Goal: Find specific page/section: Find specific page/section

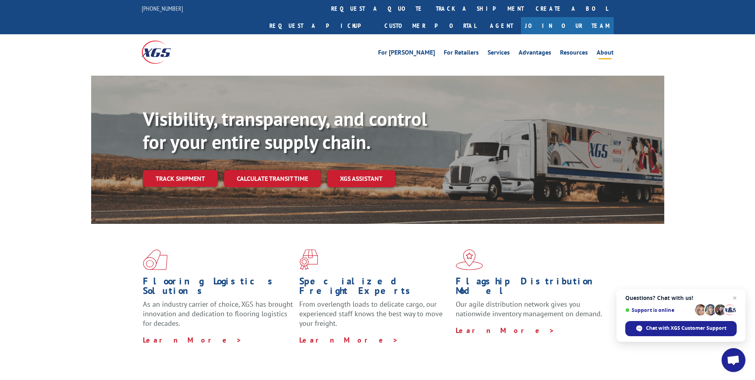
click at [606, 49] on link "About" at bounding box center [605, 53] width 17 height 9
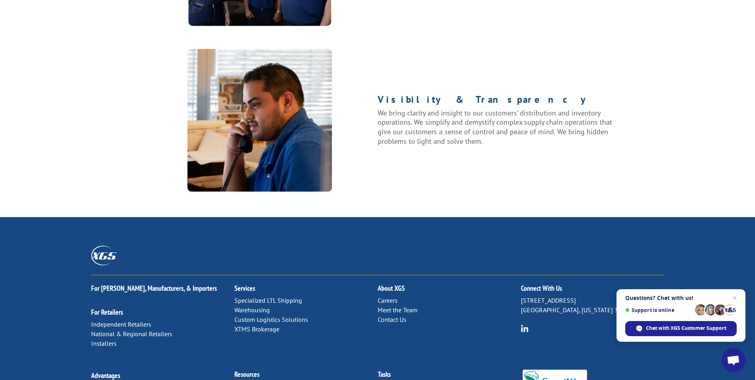
scroll to position [929, 0]
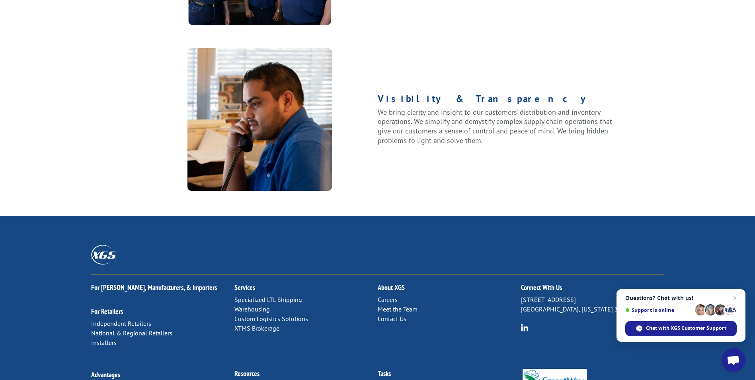
click at [386, 295] on link "Careers" at bounding box center [388, 299] width 20 height 8
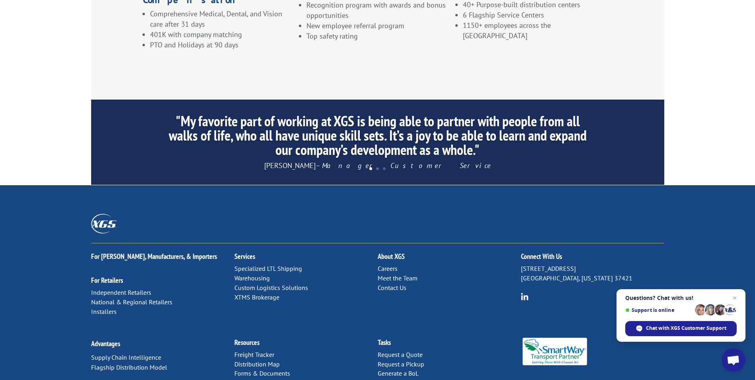
scroll to position [756, 0]
